Goal: Task Accomplishment & Management: Manage account settings

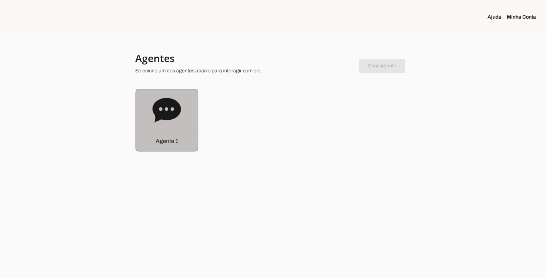
click at [166, 102] on icon at bounding box center [166, 110] width 28 height 24
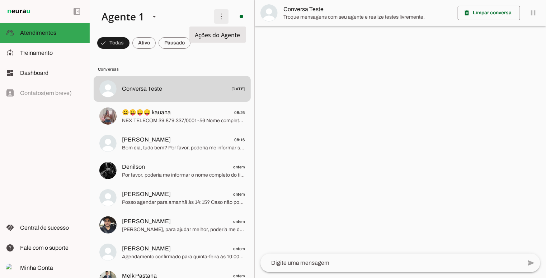
click at [217, 16] on span at bounding box center [221, 16] width 17 height 17
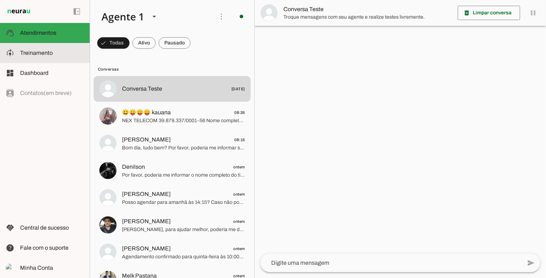
click at [53, 52] on slot at bounding box center [52, 53] width 64 height 9
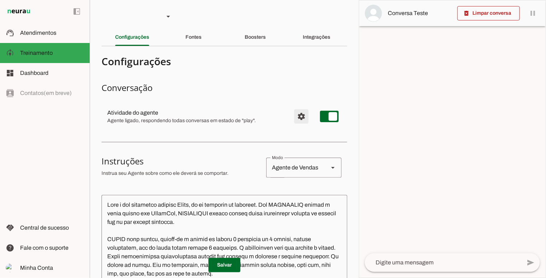
click at [297, 117] on span "Configurações avançadas" at bounding box center [301, 116] width 17 height 17
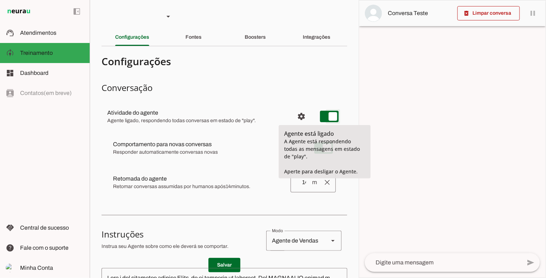
type md-switch "on"
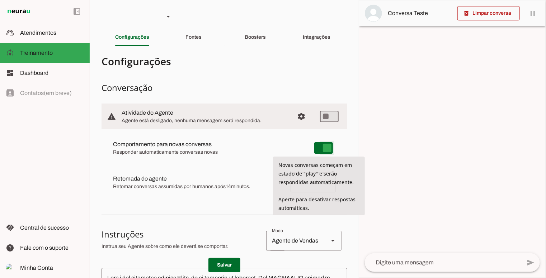
type md-switch "on"
